Goal: Task Accomplishment & Management: Use online tool/utility

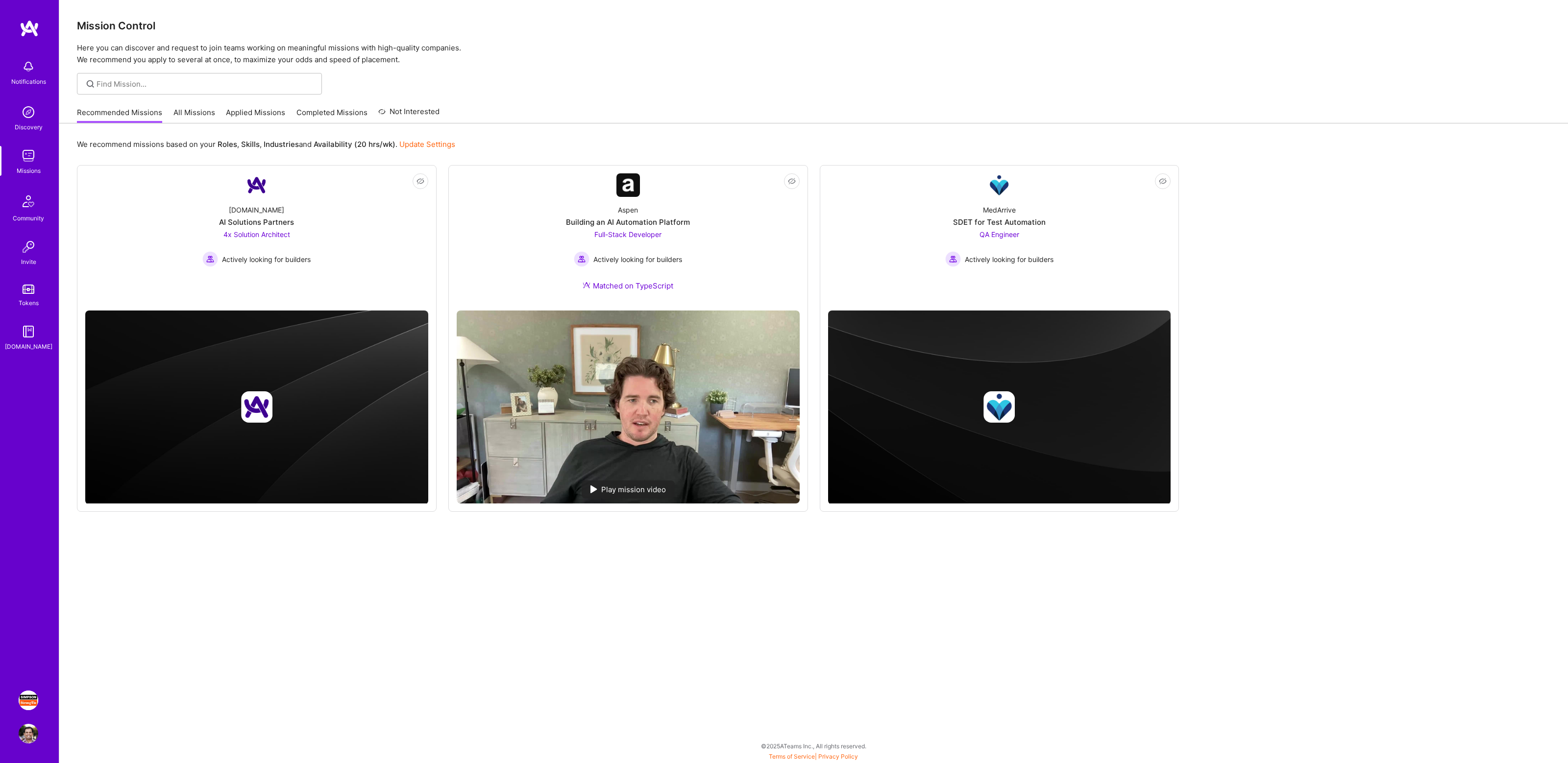
click at [28, 701] on img at bounding box center [28, 700] width 20 height 20
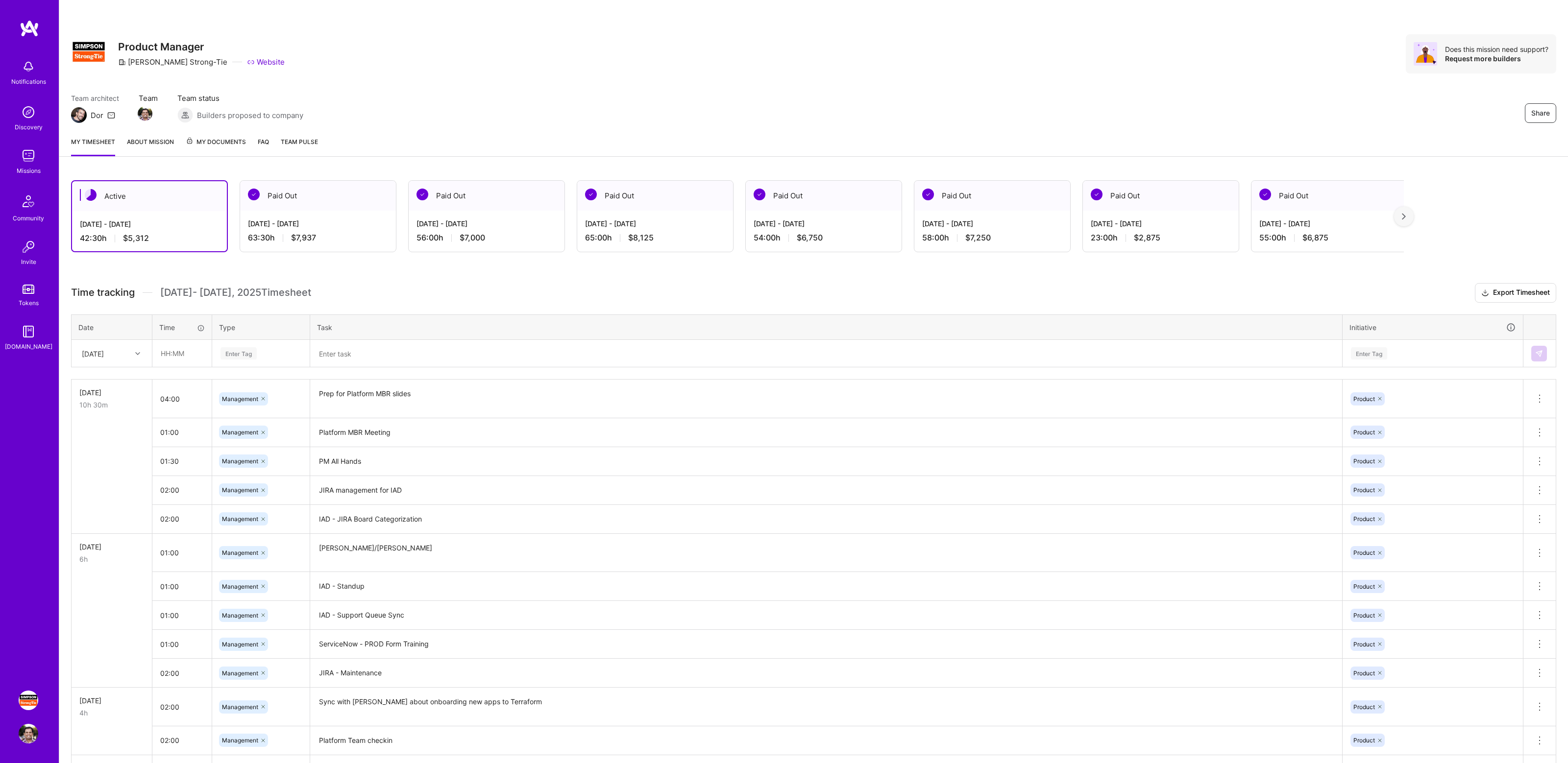
click at [233, 225] on div "Active [DATE] - [DATE] 42:30 h $5,312 Paid Out [DATE] - [DATE] 63:30 h $7,937 P…" at bounding box center [737, 216] width 1333 height 72
click at [475, 269] on div "Active [DATE] - [DATE] 42:30 h $5,312 Paid Out [DATE] - [DATE] 63:30 h $7,937 P…" at bounding box center [813, 768] width 1508 height 1200
click at [989, 285] on h3 "Time tracking [DATE] - [DATE] Timesheet Export Timesheet" at bounding box center [814, 293] width 1485 height 20
click at [1120, 104] on div "Team architect Dor Team Team status Builders proposed to company Share" at bounding box center [814, 108] width 1485 height 30
click at [199, 357] on input "text" at bounding box center [182, 353] width 58 height 26
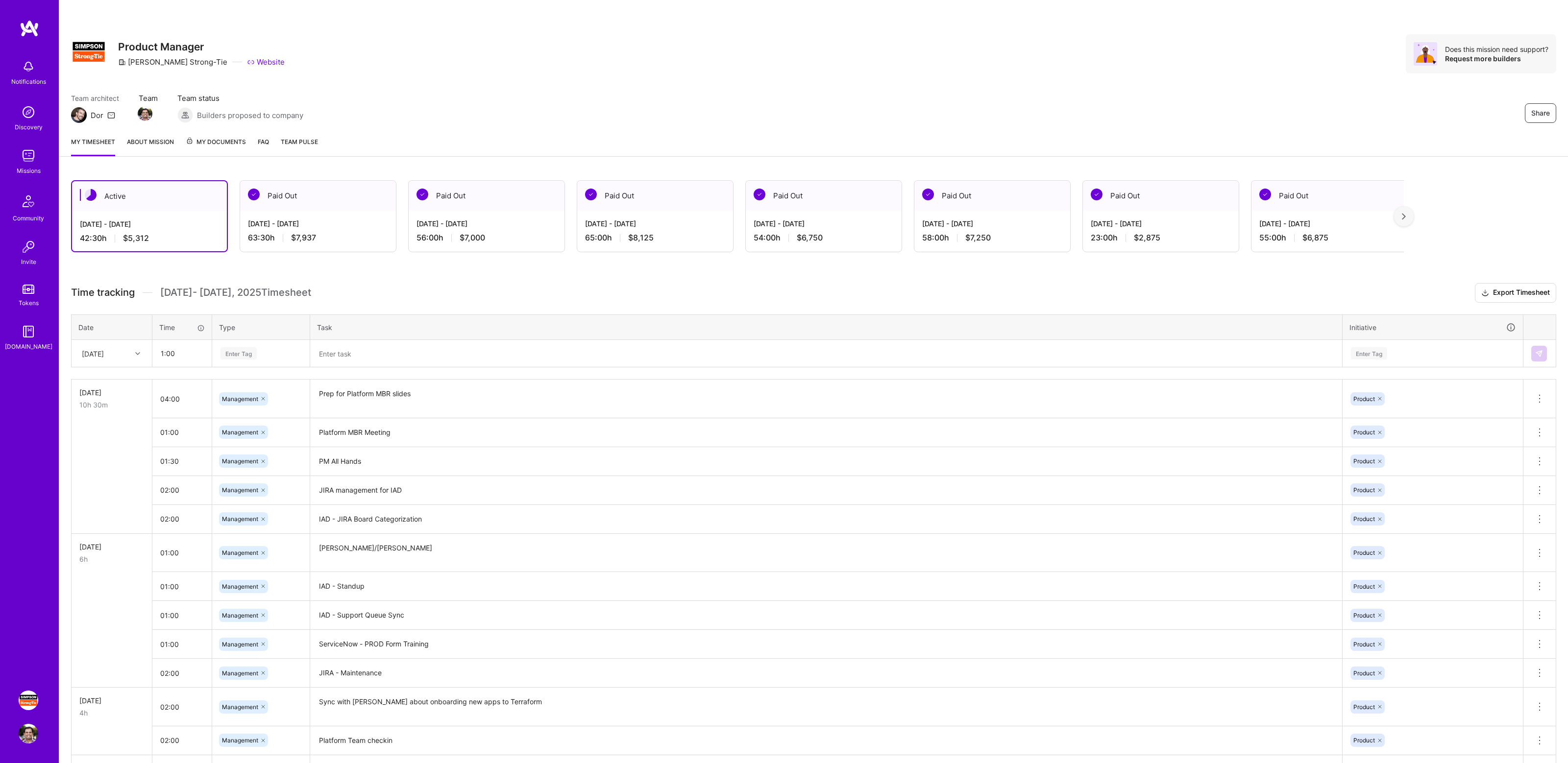
type input "01:00"
type input "man"
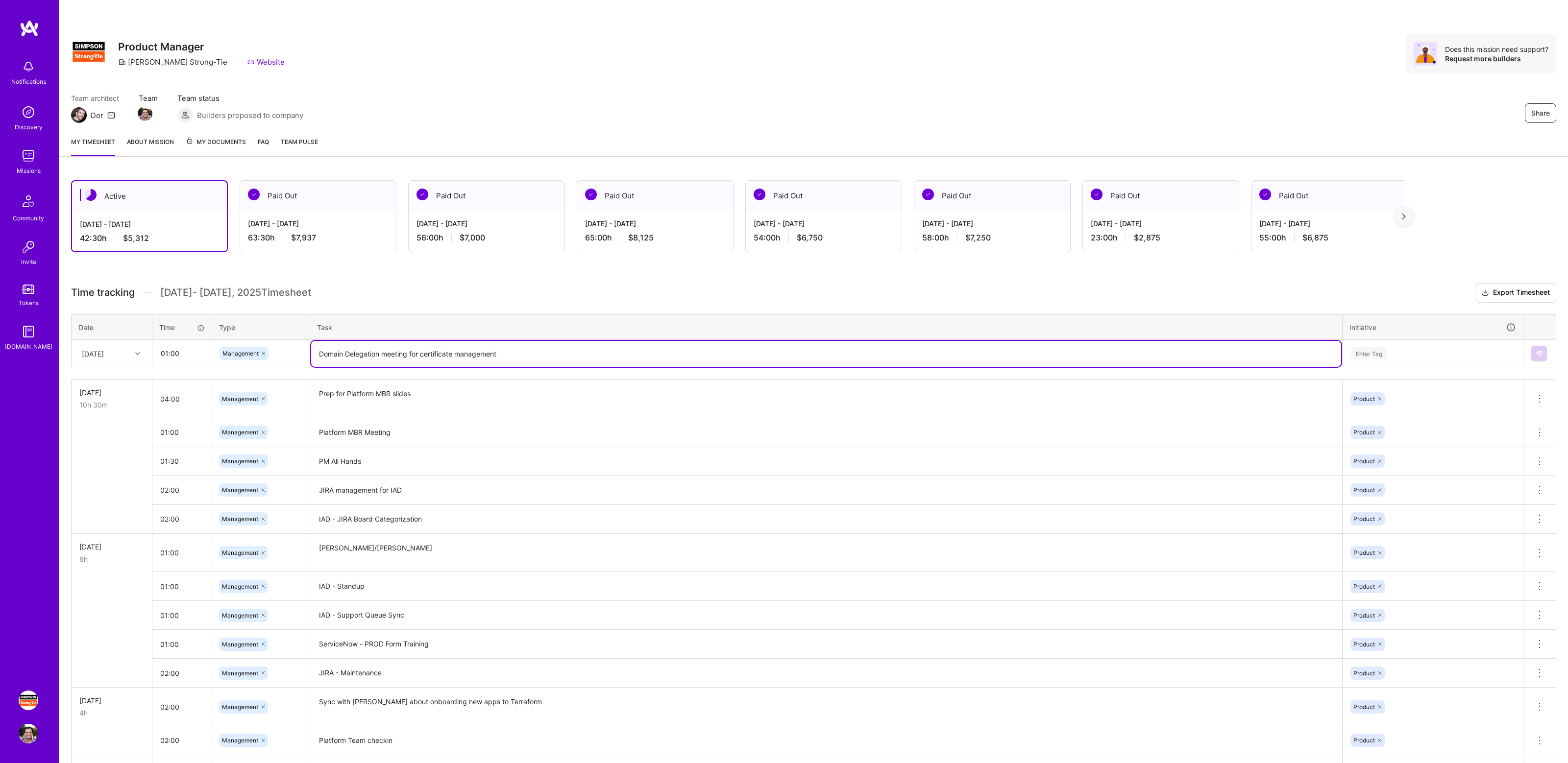
type textarea "Domain Delegation meeting for certificate management"
click at [1382, 349] on div "Enter Tag" at bounding box center [1369, 353] width 36 height 15
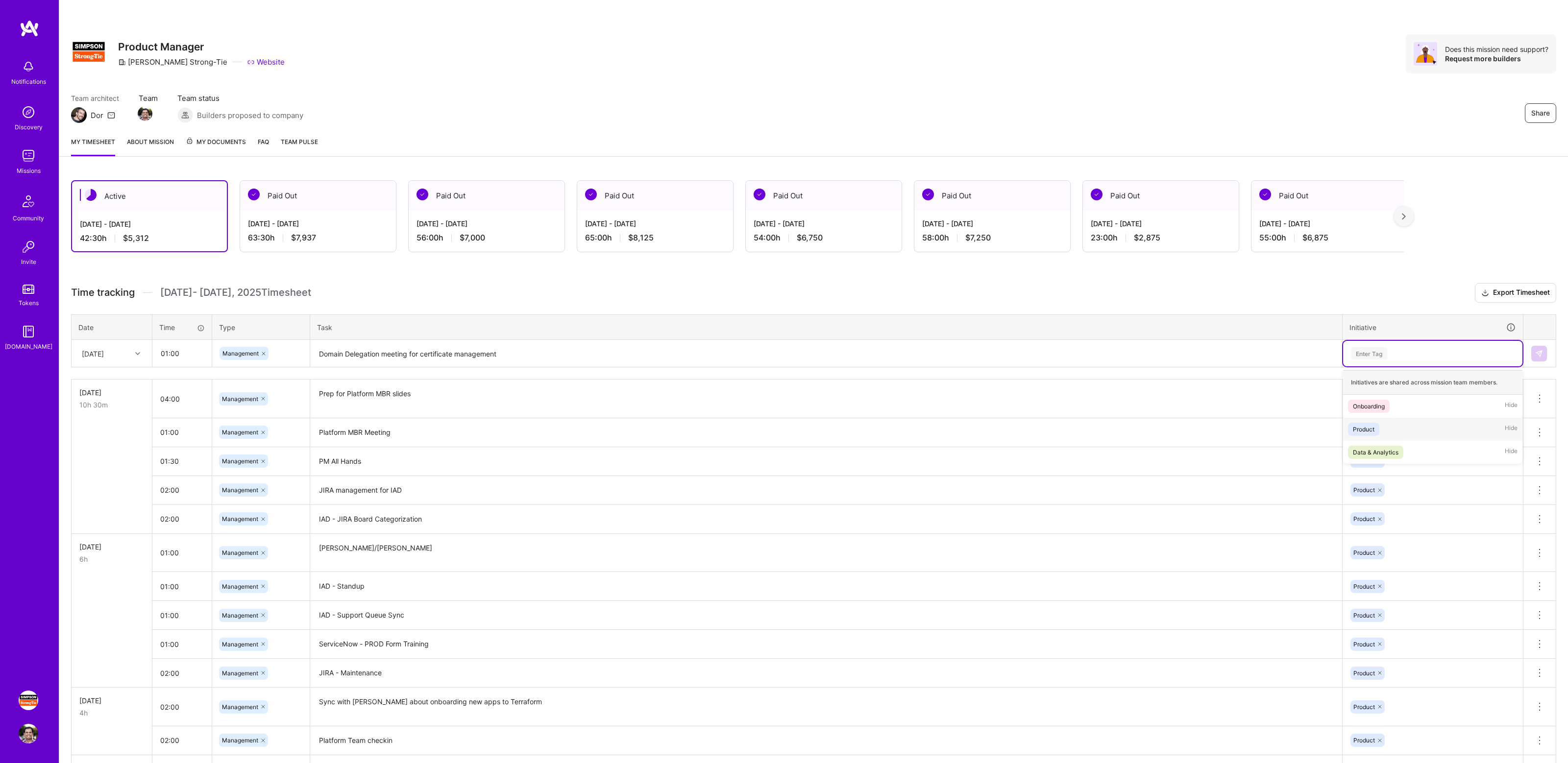
click at [1375, 429] on span "Product" at bounding box center [1363, 429] width 31 height 13
click at [1531, 355] on td at bounding box center [1539, 353] width 33 height 28
click at [1538, 353] on img at bounding box center [1538, 354] width 8 height 8
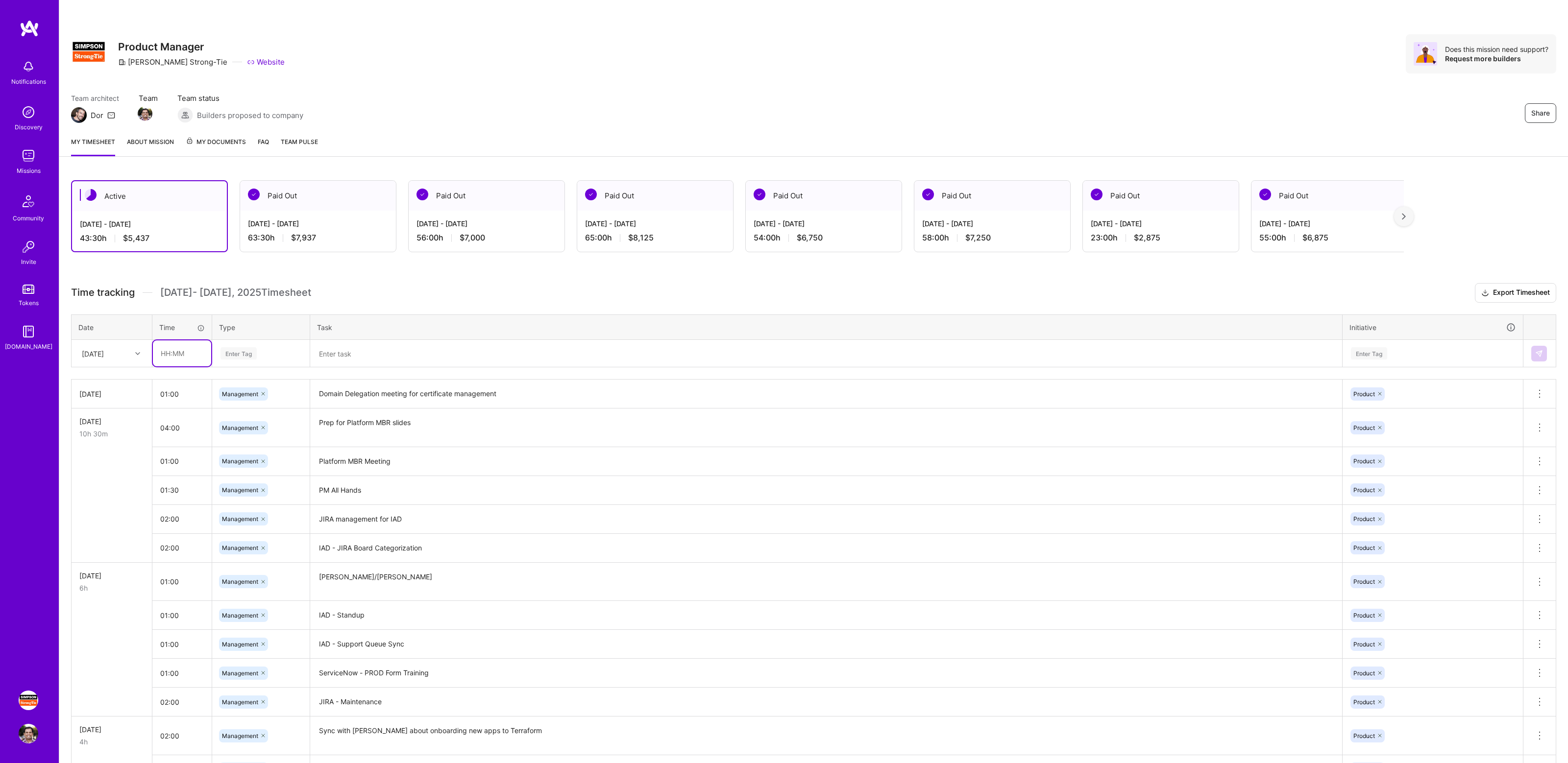
click at [191, 355] on input "text" at bounding box center [182, 353] width 58 height 26
type input "01:00"
click at [292, 354] on div "Enter Tag" at bounding box center [261, 353] width 83 height 12
type input "mana"
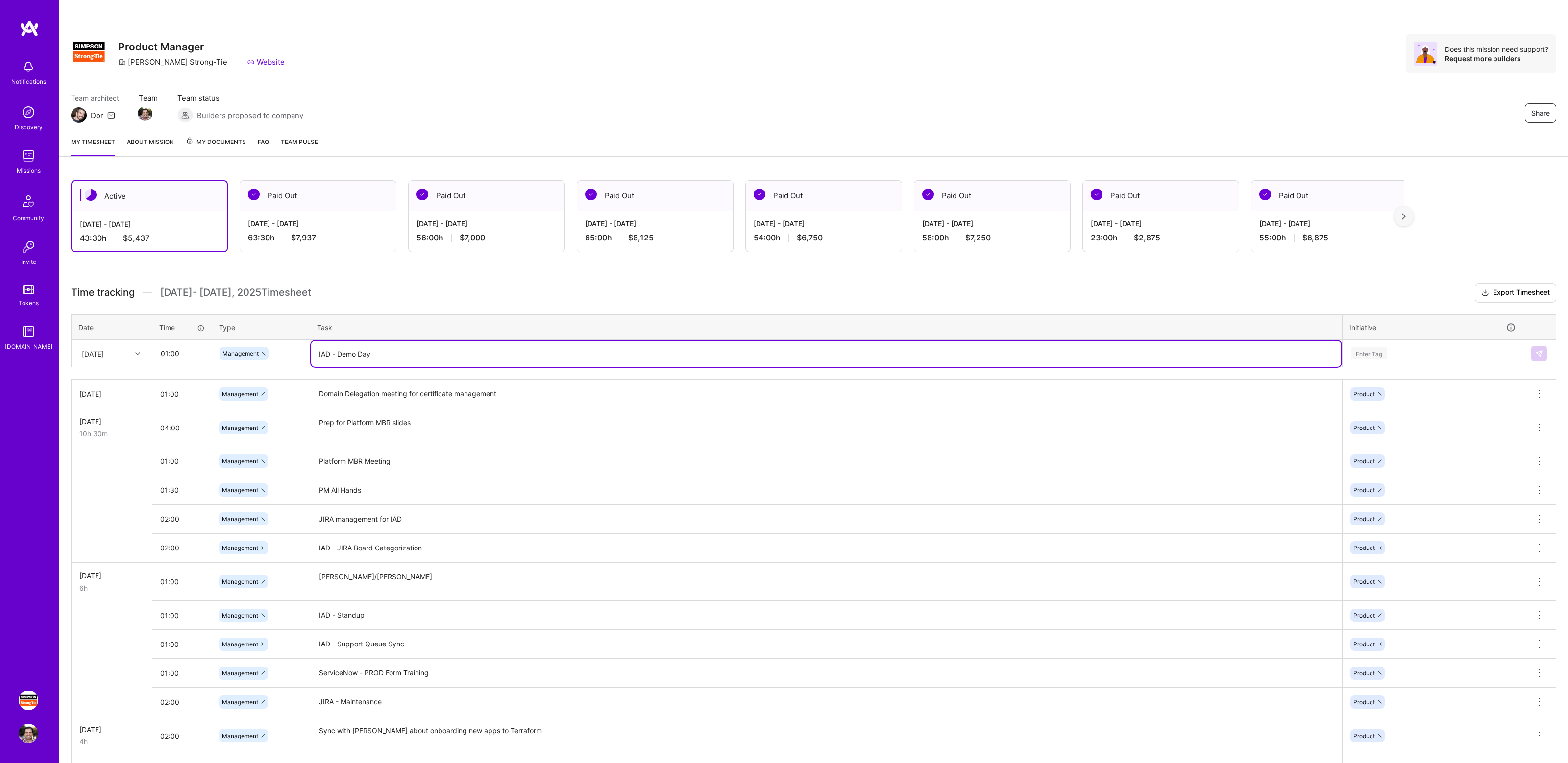
type textarea "IAD - Demo Day"
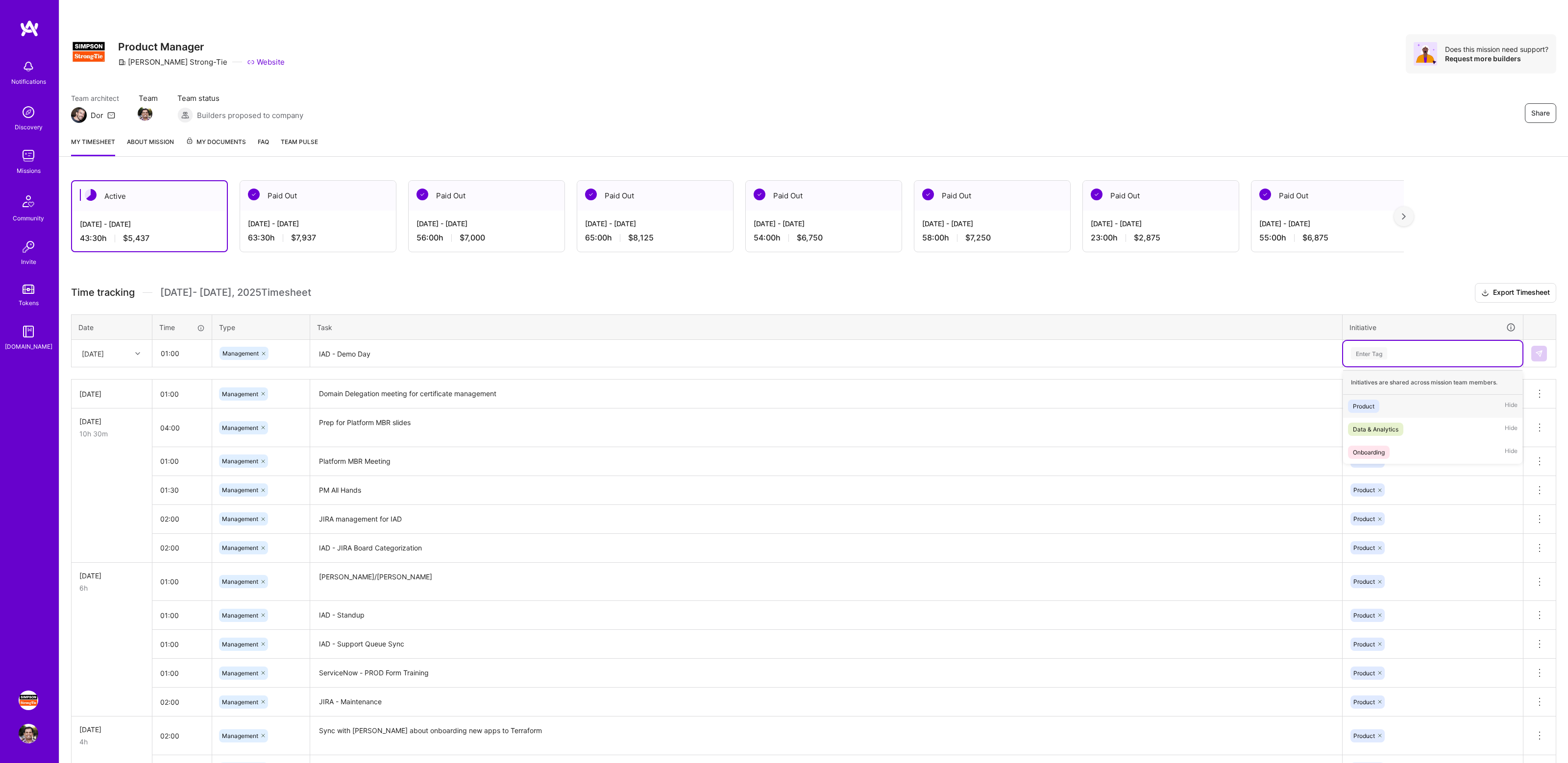
click at [1450, 354] on div "Enter Tag" at bounding box center [1432, 353] width 166 height 12
click at [1417, 408] on div "Product Hide" at bounding box center [1432, 407] width 179 height 23
click at [1533, 355] on button at bounding box center [1538, 353] width 15 height 15
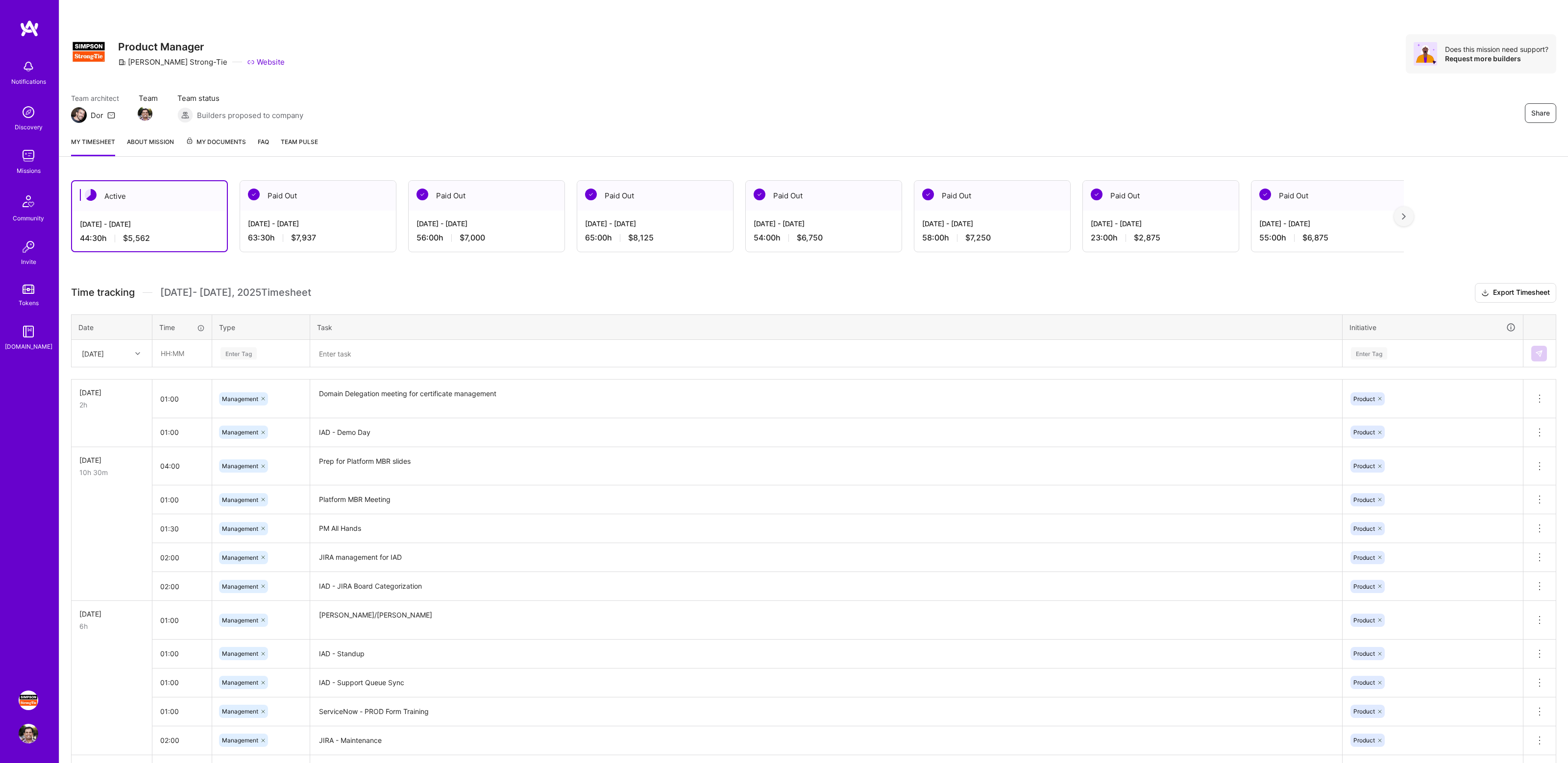
click at [421, 283] on h3 "Time tracking [DATE] - [DATE] Timesheet Export Timesheet" at bounding box center [814, 293] width 1485 height 20
click at [182, 351] on input "text" at bounding box center [182, 353] width 58 height 26
type input "03:00"
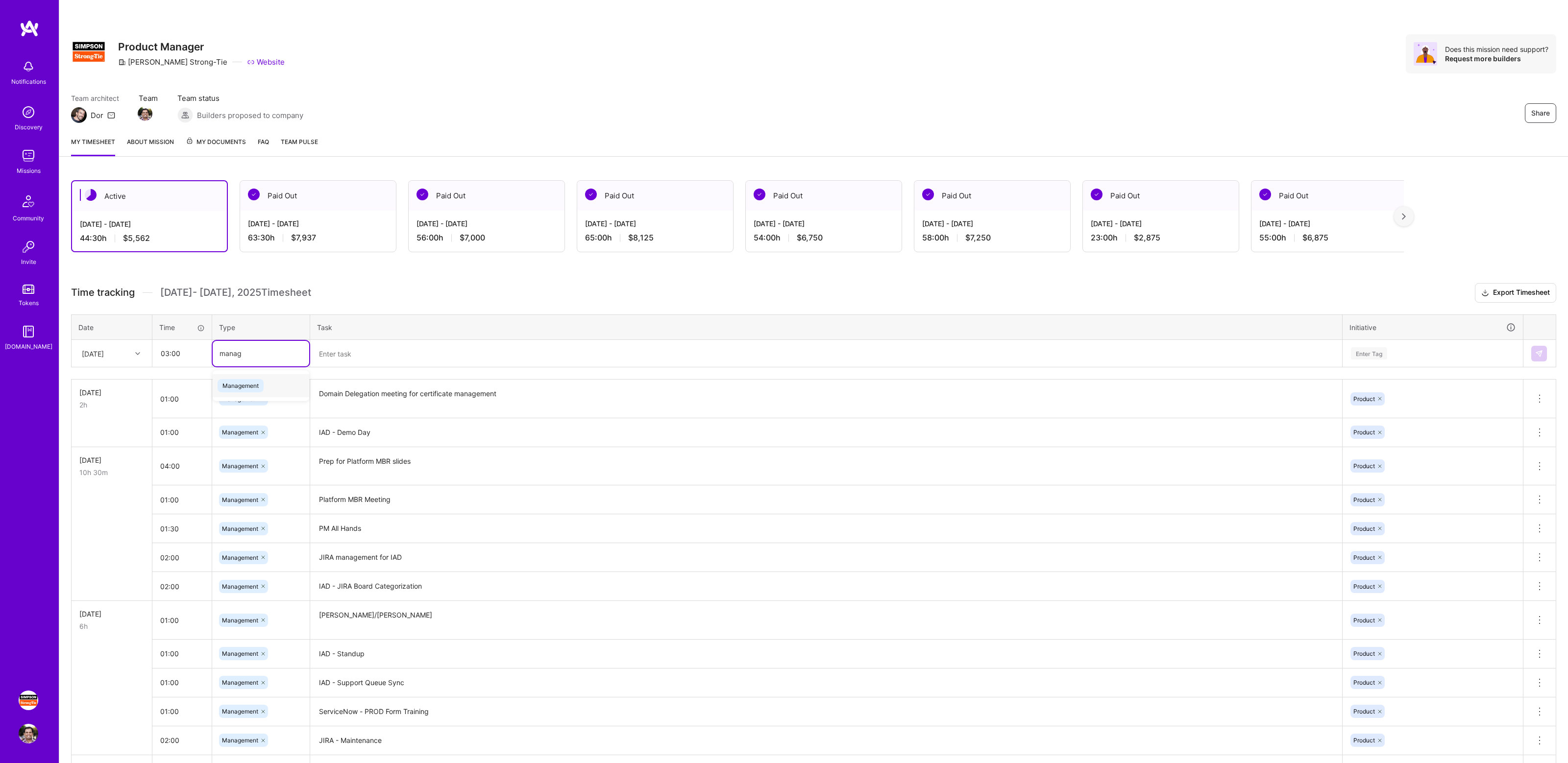
type input "manage"
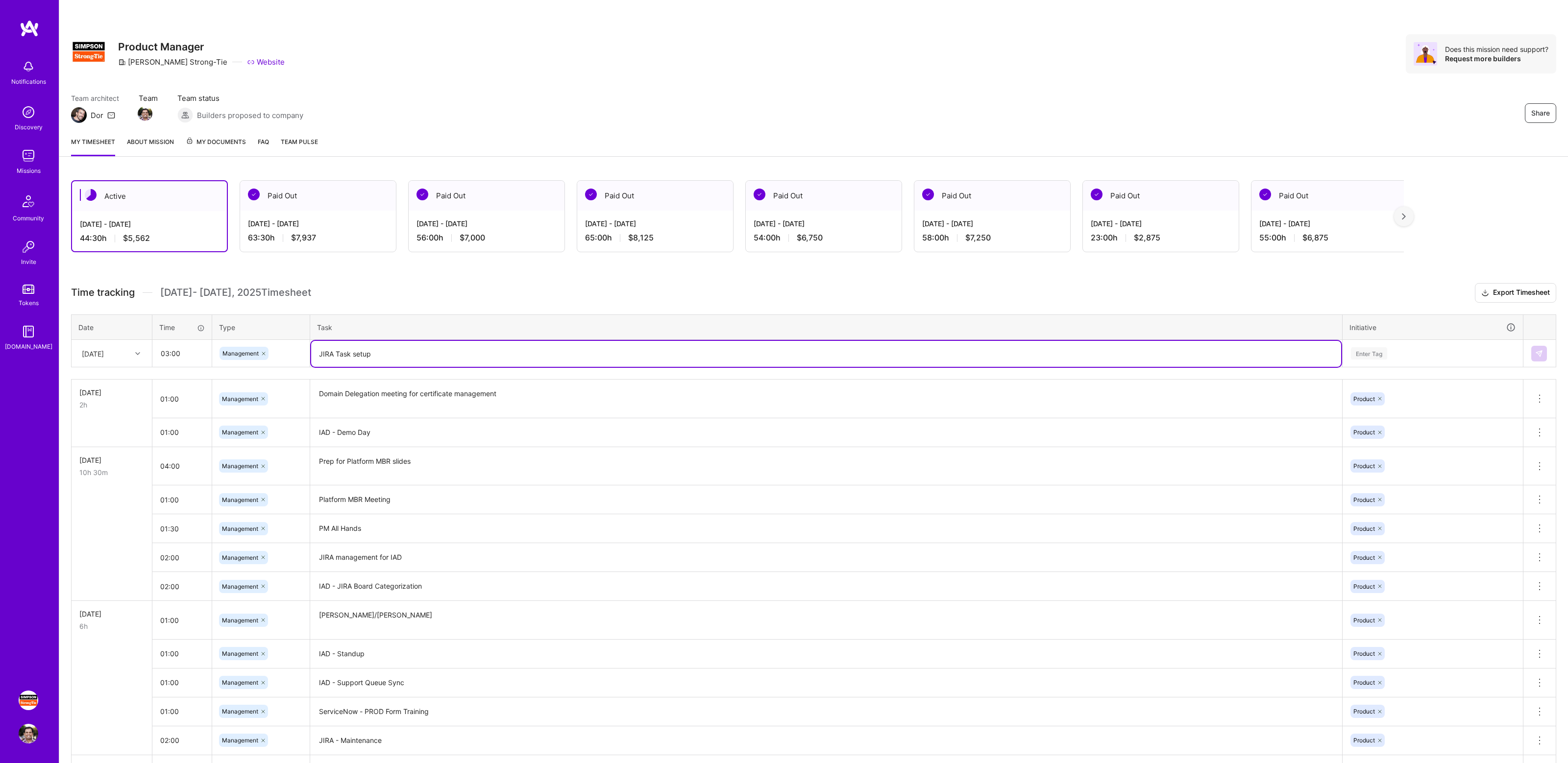
type textarea "JIRA Task setup"
click at [1404, 348] on div "Enter Tag" at bounding box center [1432, 353] width 166 height 12
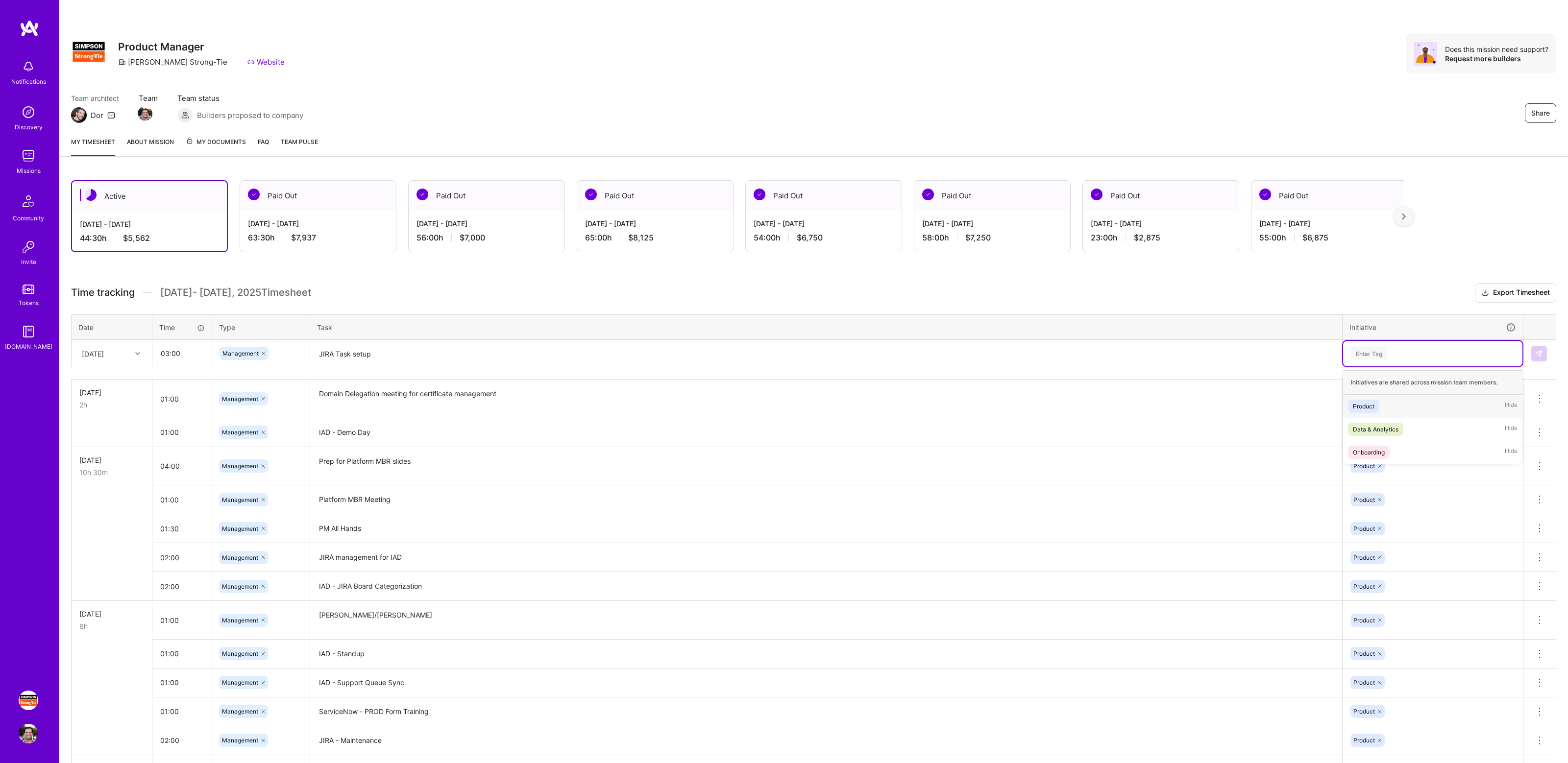
click at [1396, 411] on div "Product Hide" at bounding box center [1432, 407] width 179 height 23
click at [1541, 354] on img at bounding box center [1538, 354] width 8 height 8
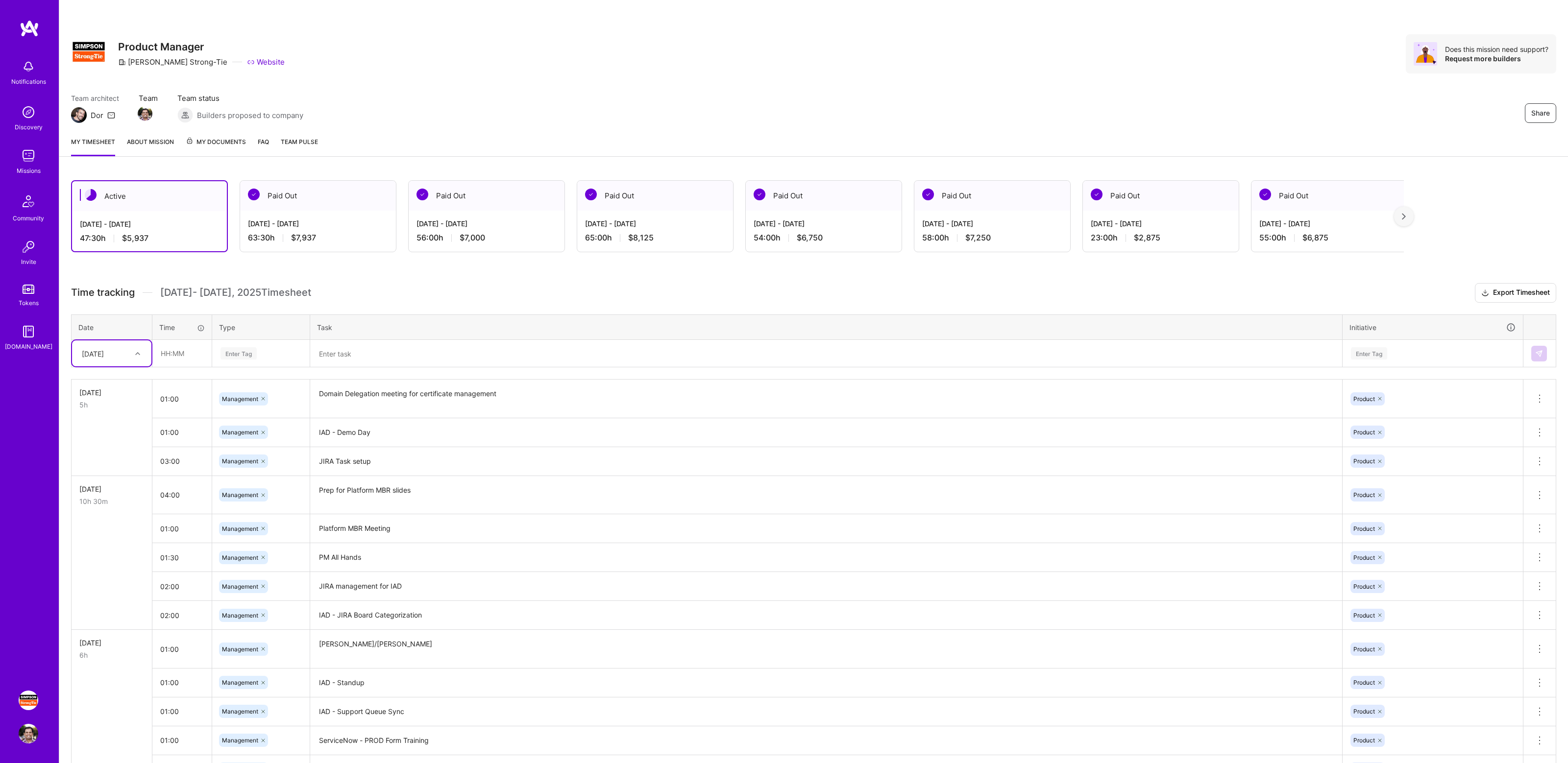
click at [1191, 78] on div "Share Product Manager [PERSON_NAME]-Tie Website Does this mission need support?…" at bounding box center [813, 64] width 1508 height 129
